Goal: Transaction & Acquisition: Book appointment/travel/reservation

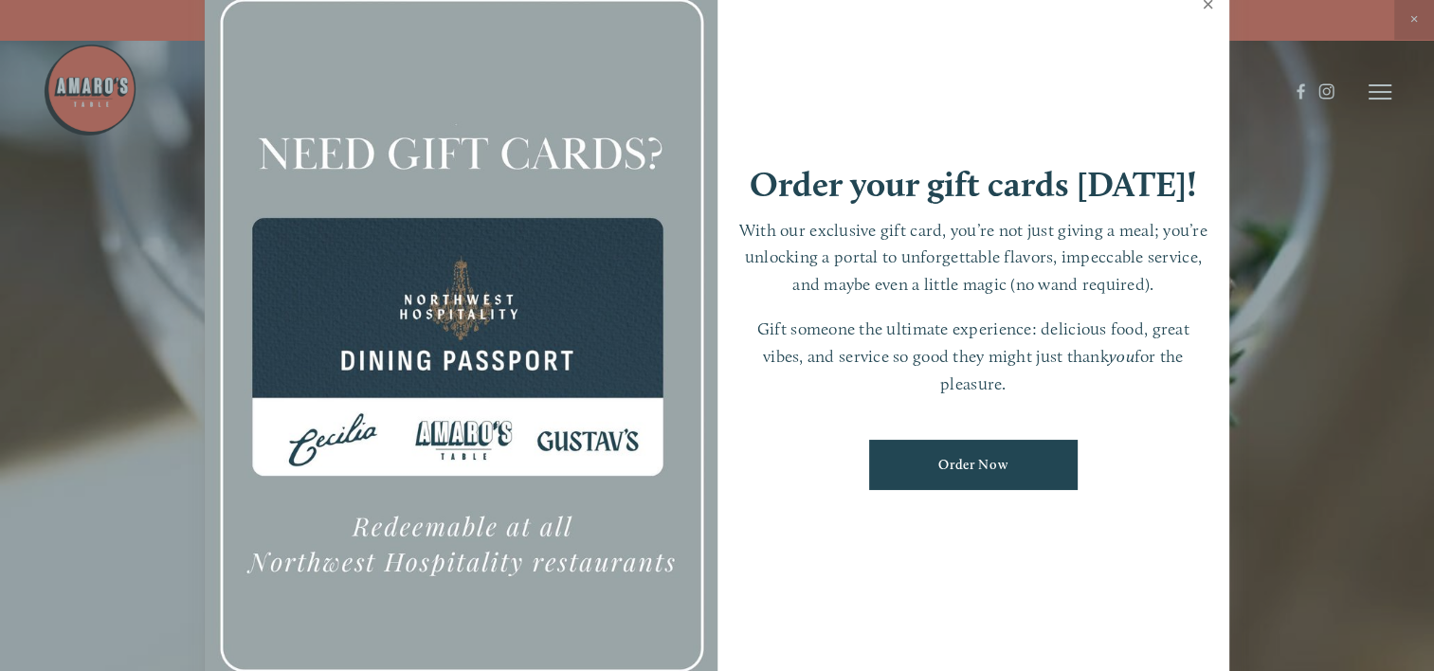
click at [1202, 6] on link "Close" at bounding box center [1208, 6] width 37 height 53
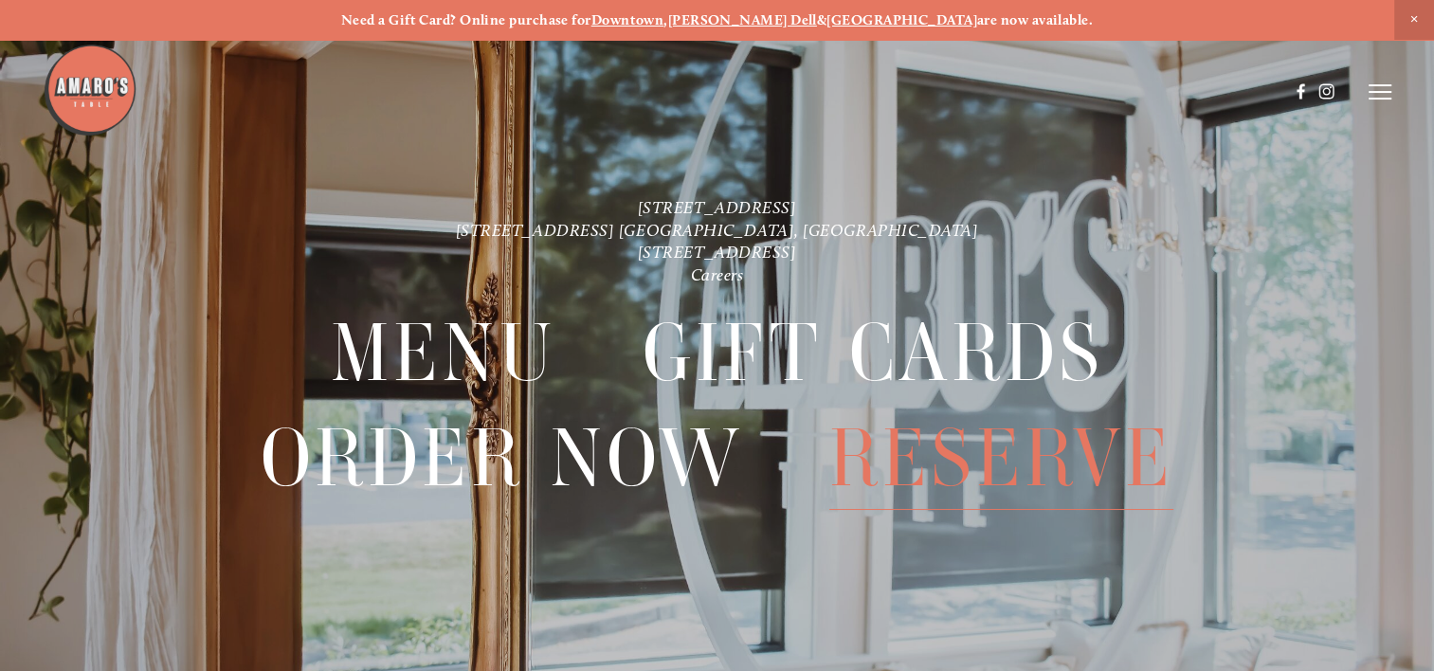
click at [997, 474] on span "Reserve" at bounding box center [1002, 458] width 345 height 103
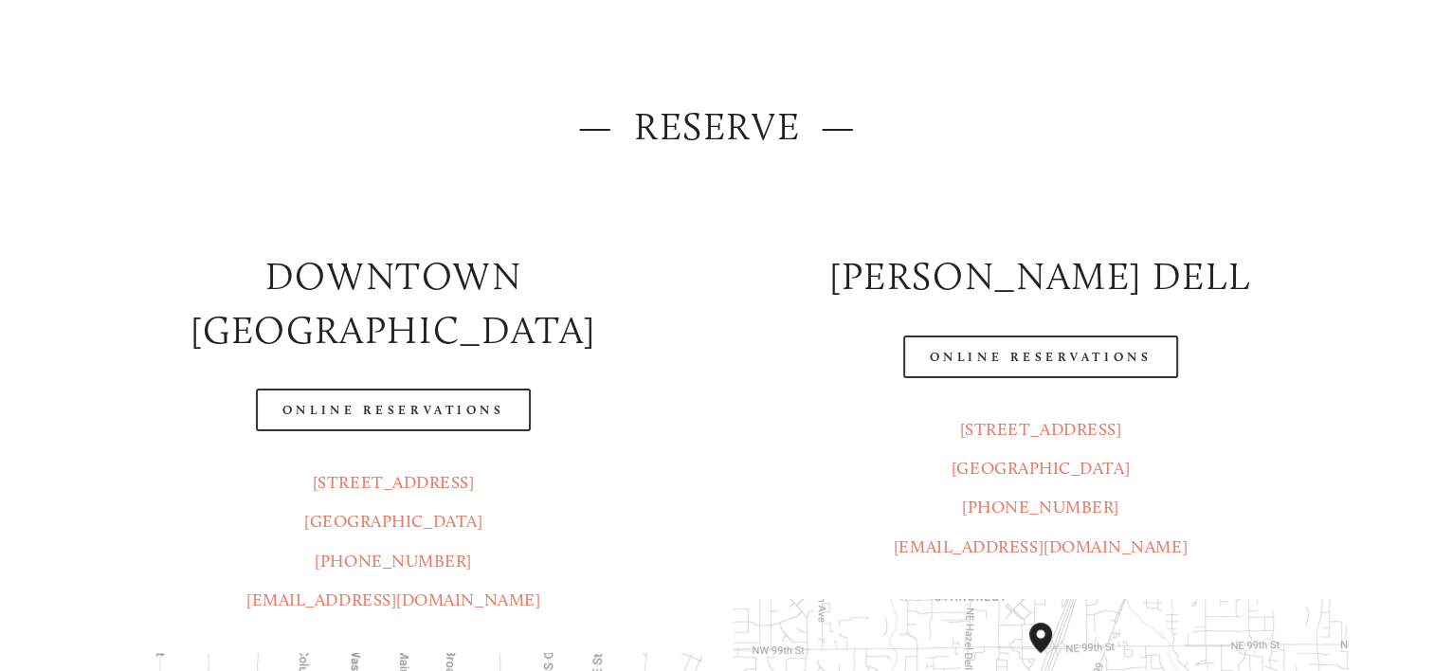
scroll to position [284, 0]
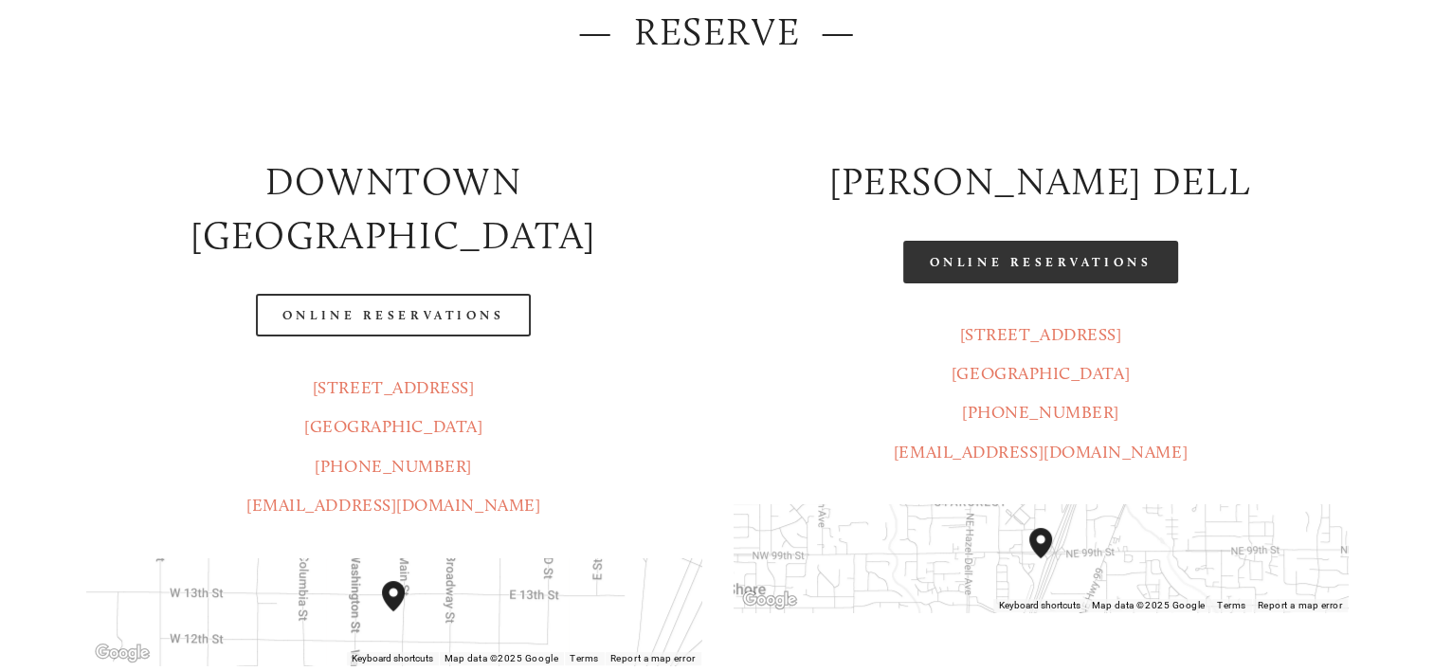
click at [990, 262] on link "Online Reservations" at bounding box center [1040, 262] width 275 height 43
